Goal: Task Accomplishment & Management: Manage account settings

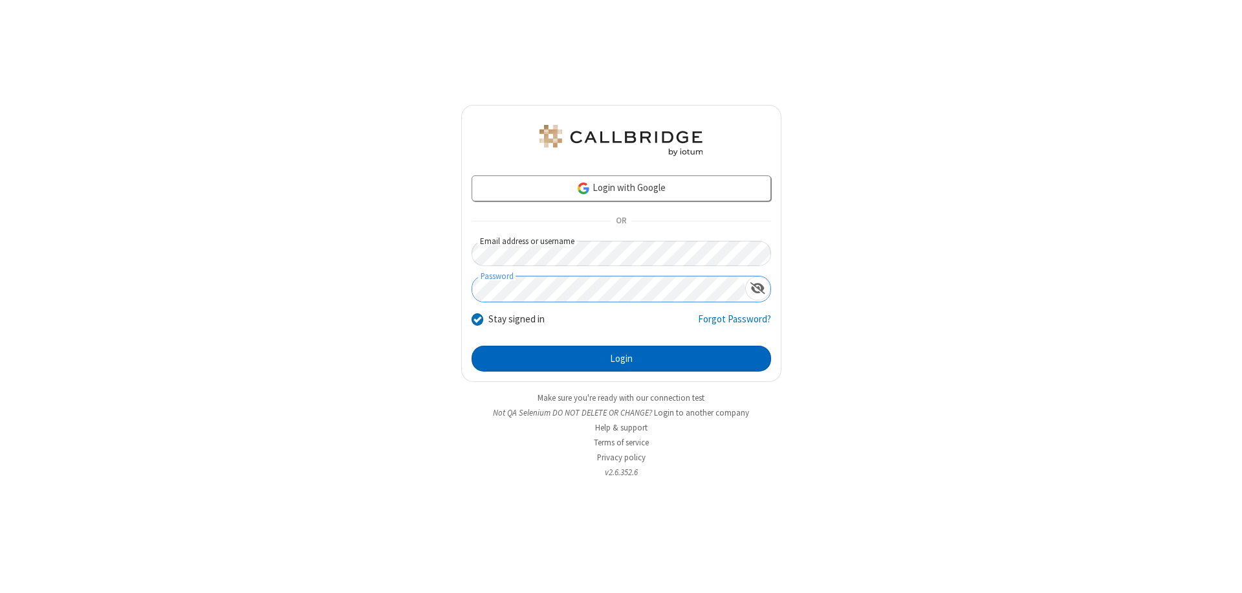
click at [621, 358] on button "Login" at bounding box center [622, 359] width 300 height 26
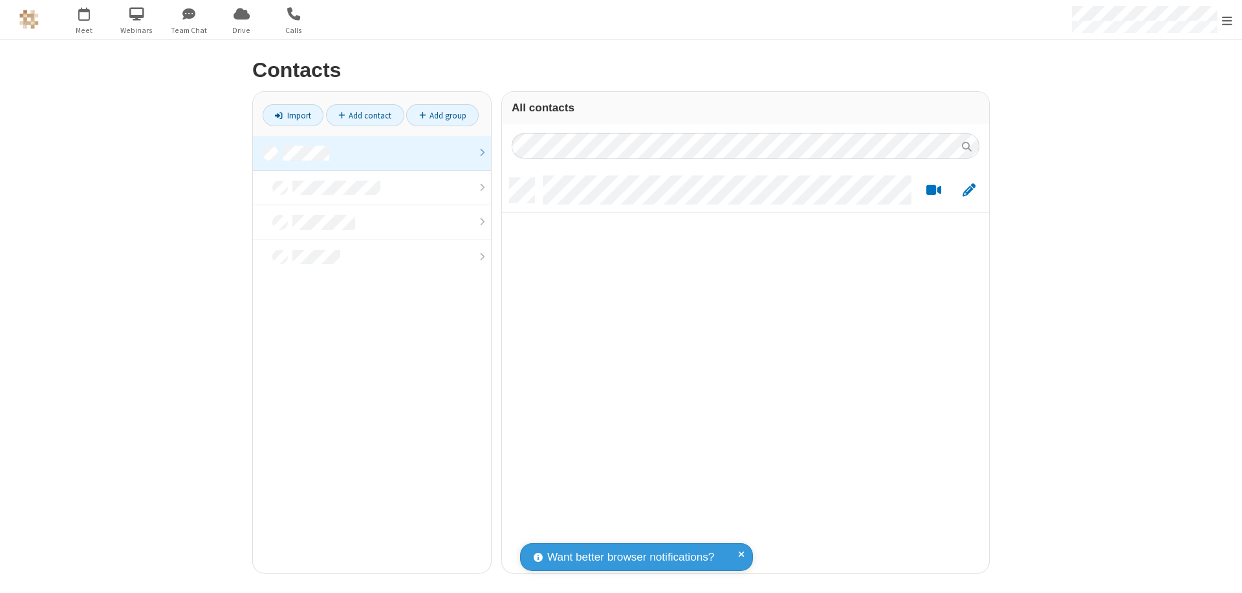
click at [372, 153] on link at bounding box center [372, 153] width 238 height 35
click at [365, 115] on link "Add contact" at bounding box center [365, 115] width 78 height 22
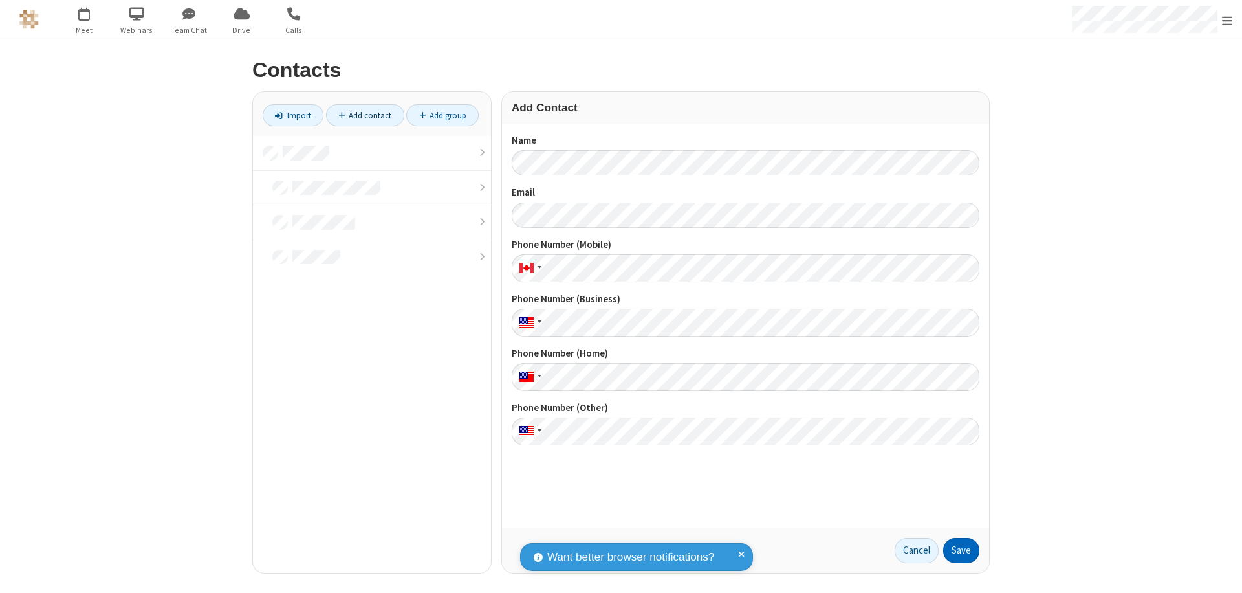
click at [962, 550] on button "Save" at bounding box center [961, 551] width 36 height 26
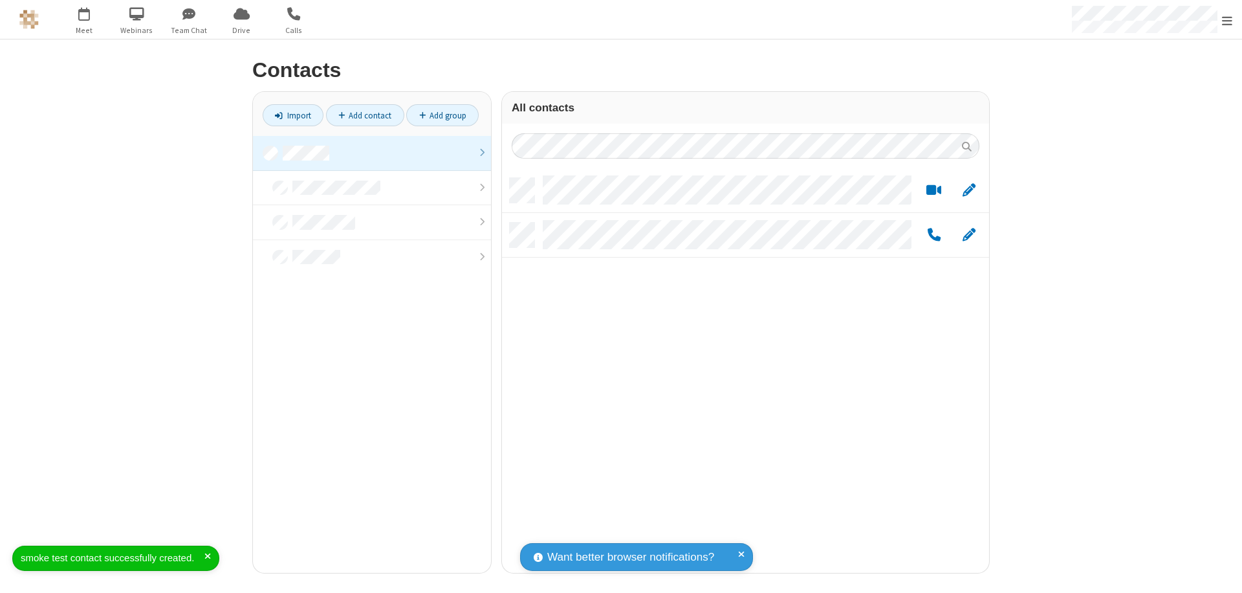
scroll to position [395, 478]
click at [365, 115] on link "Add contact" at bounding box center [365, 115] width 78 height 22
